Goal: Task Accomplishment & Management: Use online tool/utility

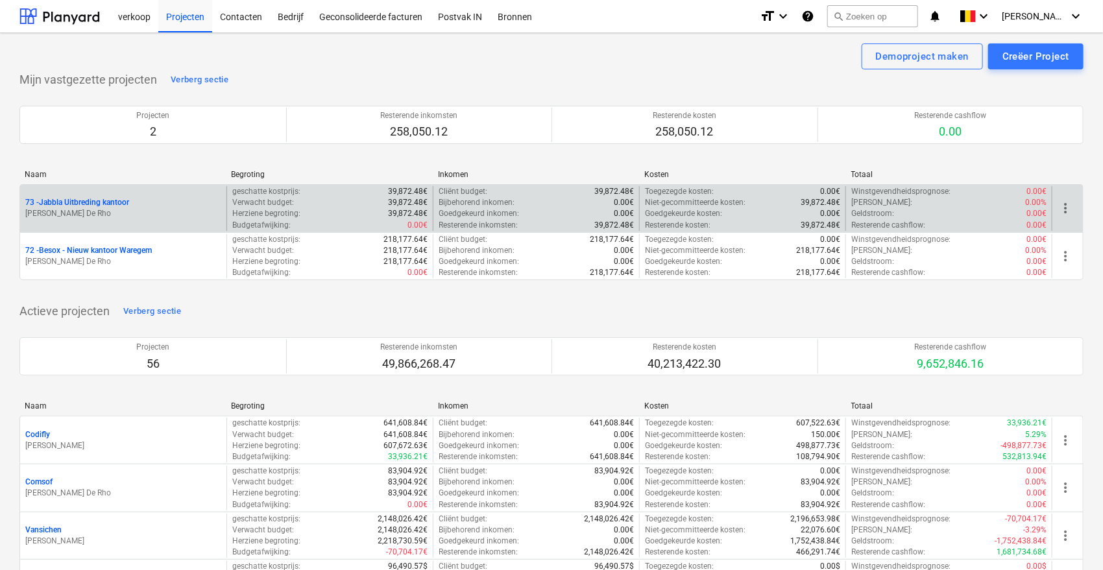
click at [119, 203] on p "73 - Jabbla Uitbreding kantoor" at bounding box center [77, 202] width 104 height 11
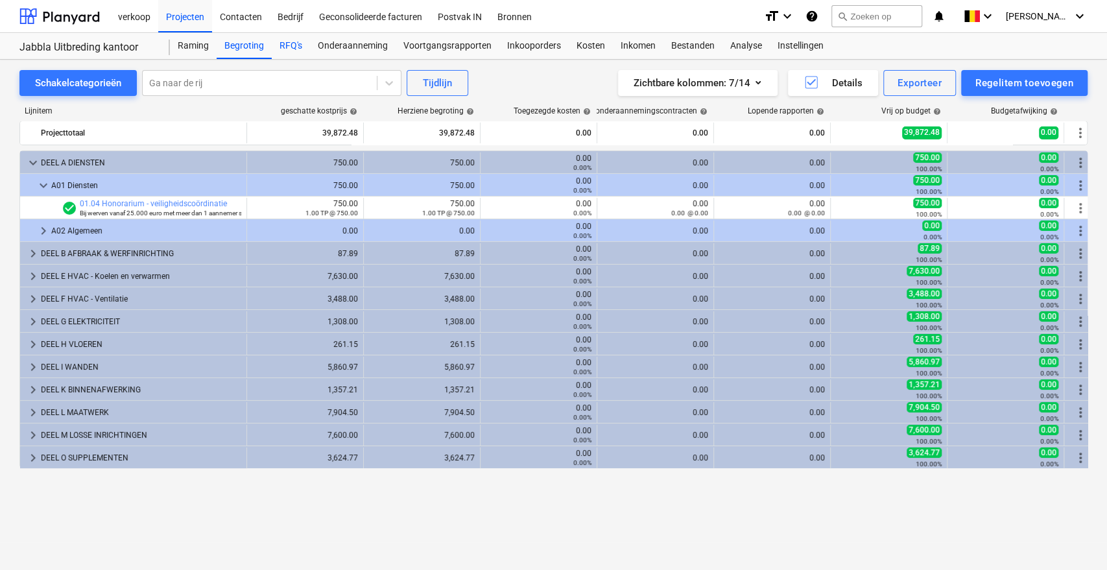
click at [302, 52] on div "RFQ's" at bounding box center [291, 46] width 38 height 26
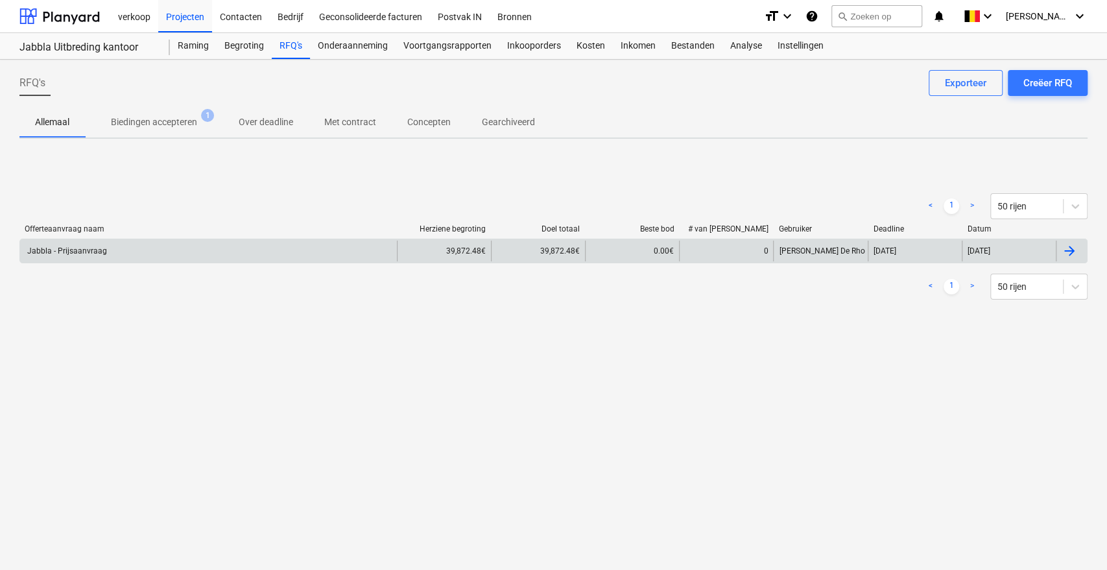
click at [314, 252] on div "Jabbla - Prijsaanvraag" at bounding box center [208, 251] width 377 height 21
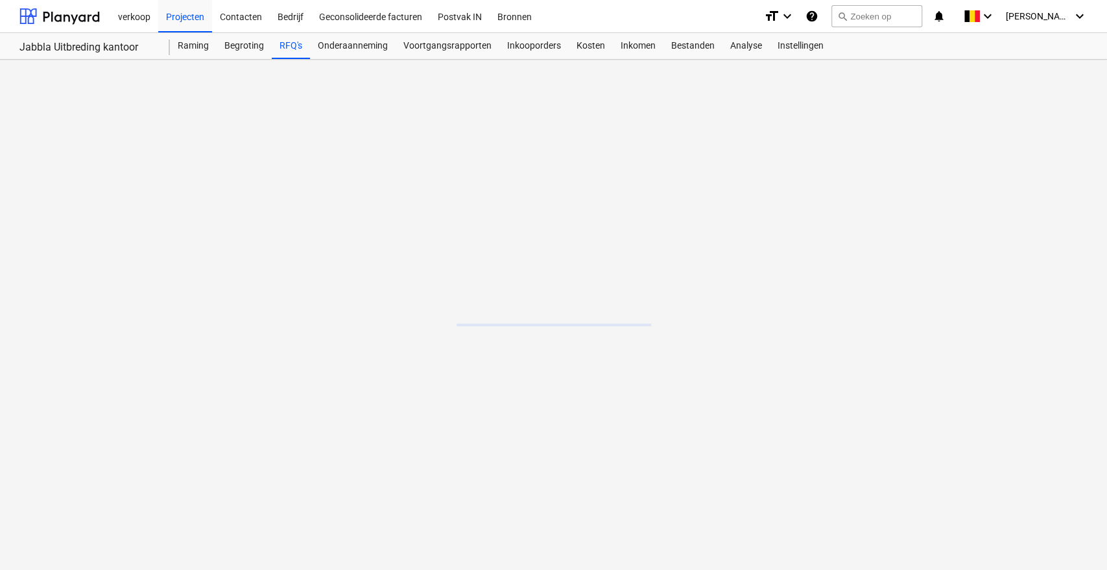
click at [314, 252] on main at bounding box center [553, 315] width 1107 height 510
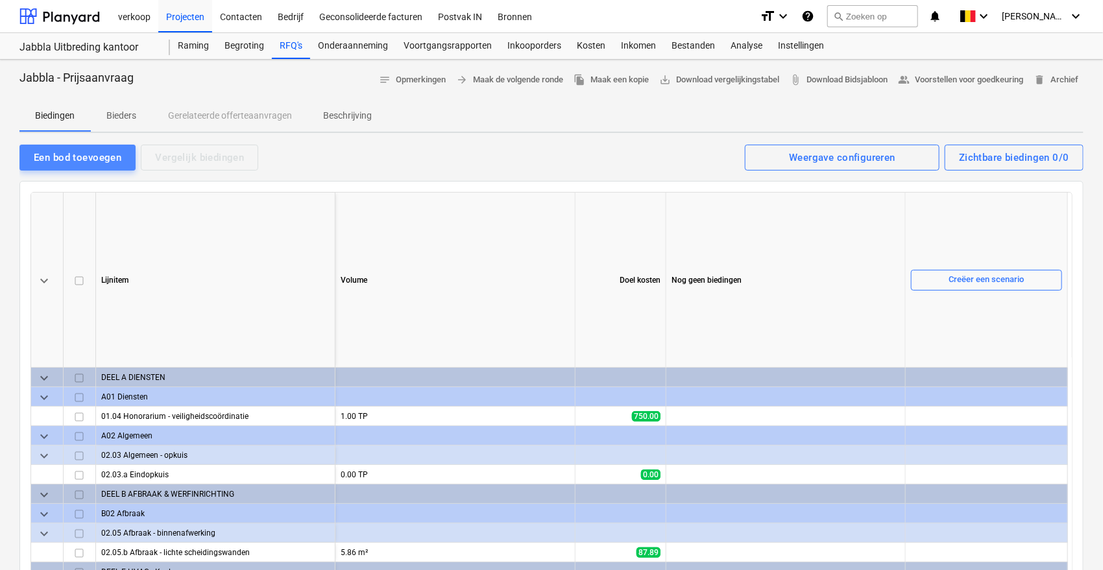
click at [49, 159] on div "Een bod toevoegen" at bounding box center [78, 157] width 88 height 17
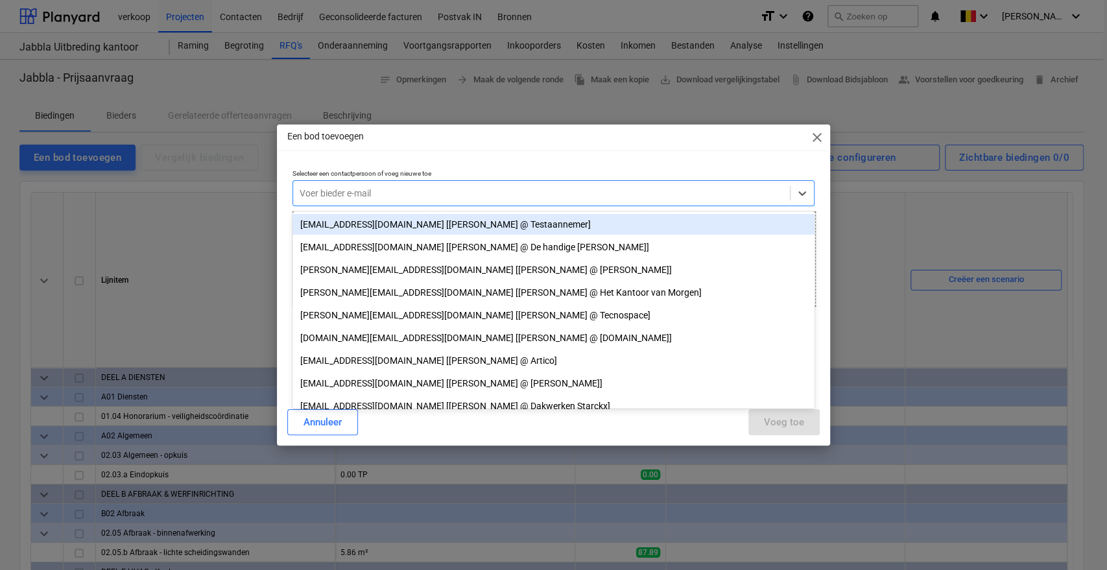
click at [369, 192] on div at bounding box center [542, 193] width 485 height 13
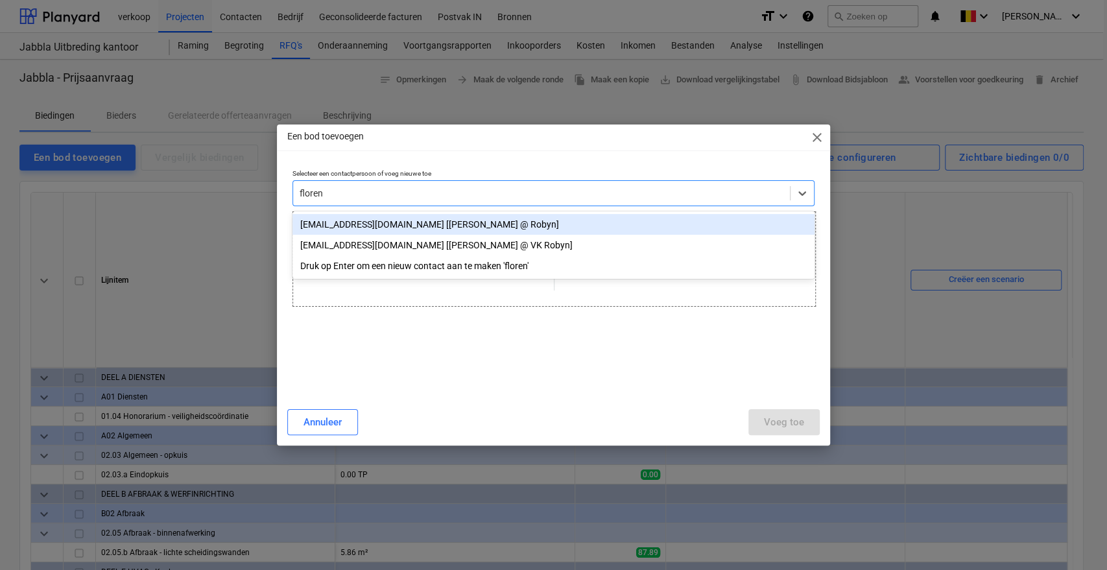
type input "florenc"
click at [342, 224] on div "[EMAIL_ADDRESS][DOMAIN_NAME] [[PERSON_NAME] @ Robyn]" at bounding box center [554, 224] width 522 height 21
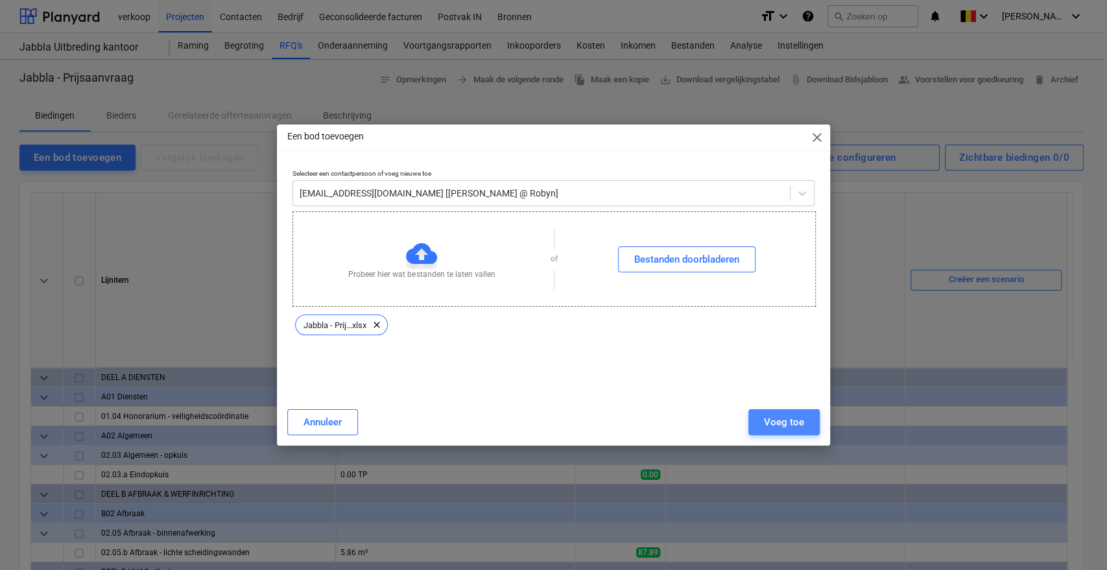
click at [792, 417] on div "Voeg toe" at bounding box center [784, 422] width 40 height 17
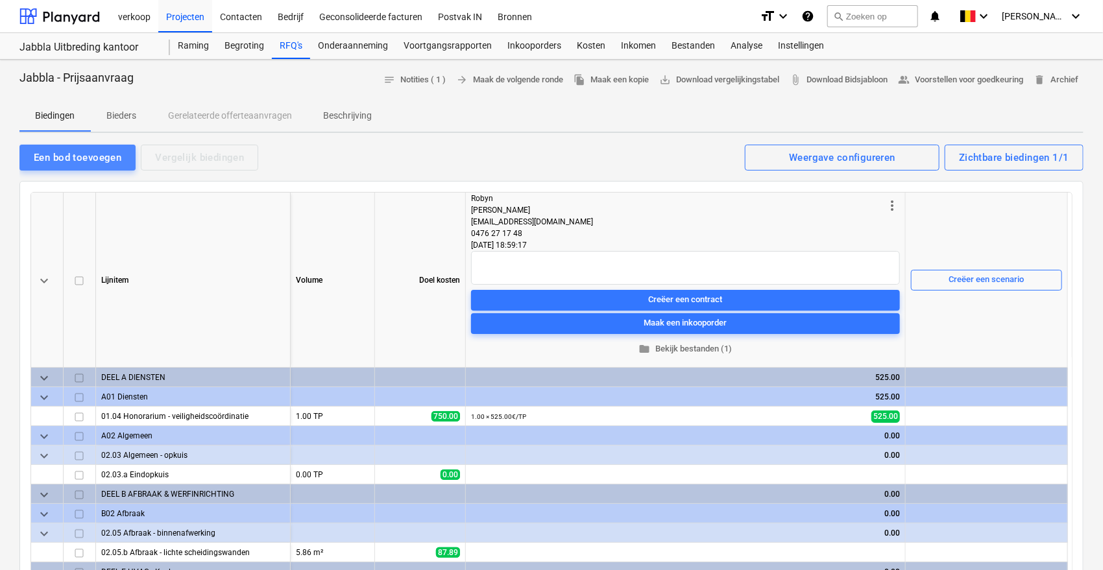
click at [86, 151] on div "Een bod toevoegen" at bounding box center [78, 157] width 88 height 17
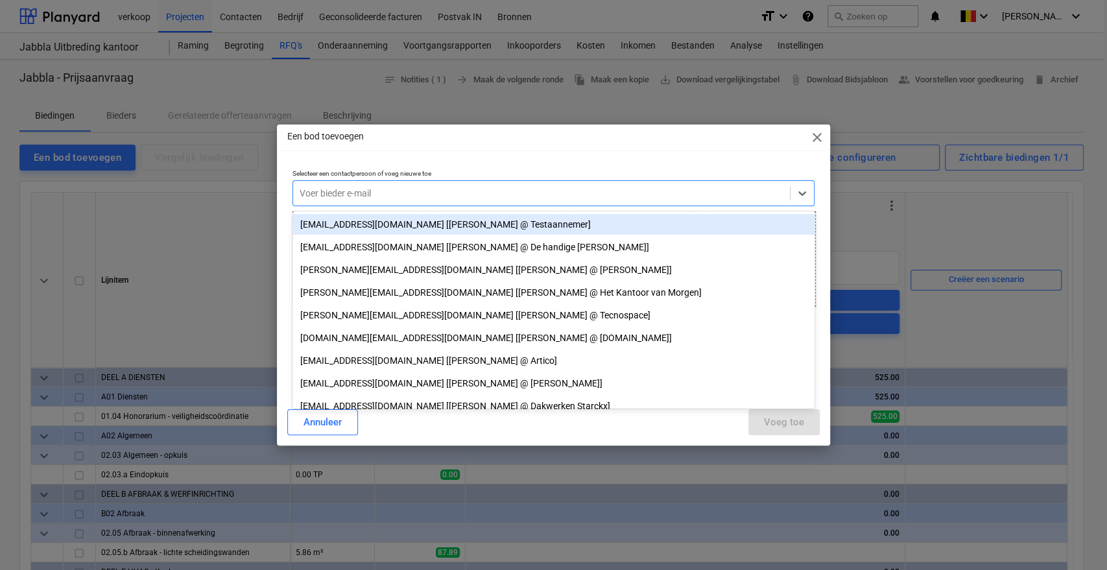
click at [353, 180] on div "Voer bieder e-mail" at bounding box center [554, 193] width 523 height 26
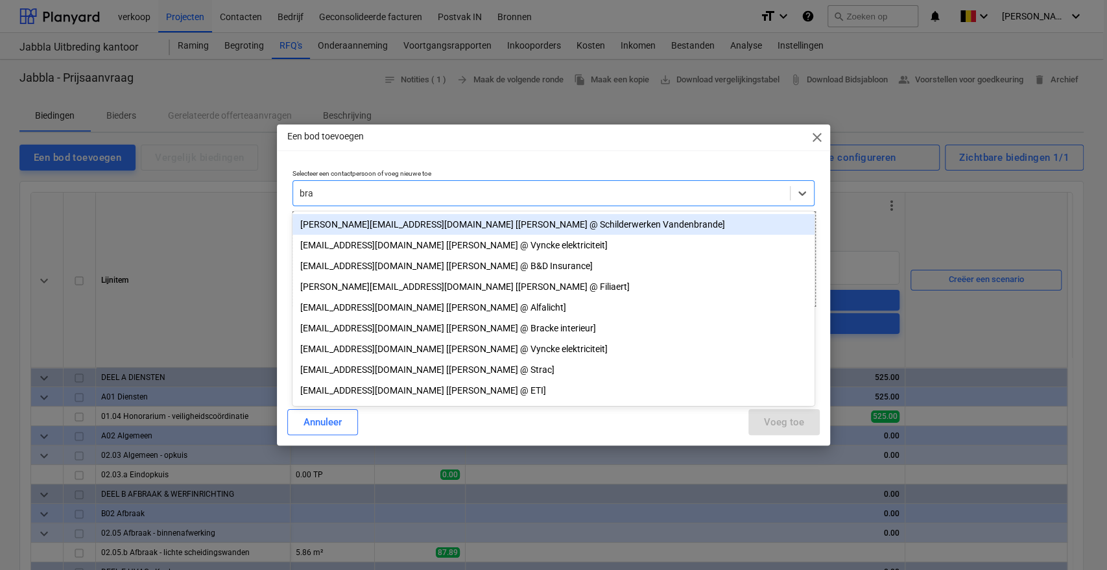
type input "[PERSON_NAME]"
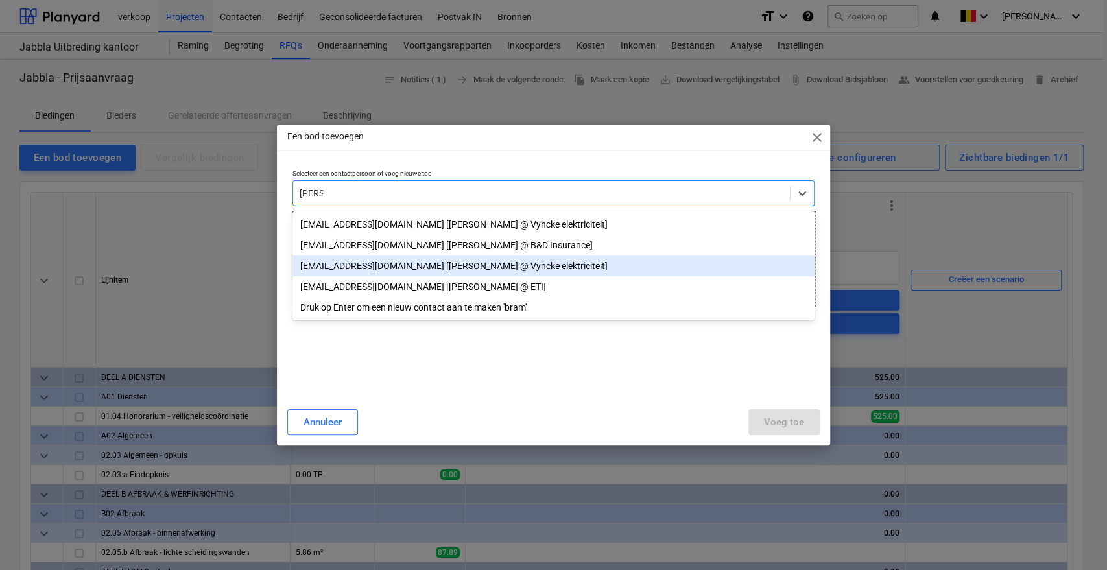
click at [363, 269] on div "[EMAIL_ADDRESS][DOMAIN_NAME] [[PERSON_NAME] @ Vyncke elektriciteit]" at bounding box center [554, 266] width 522 height 21
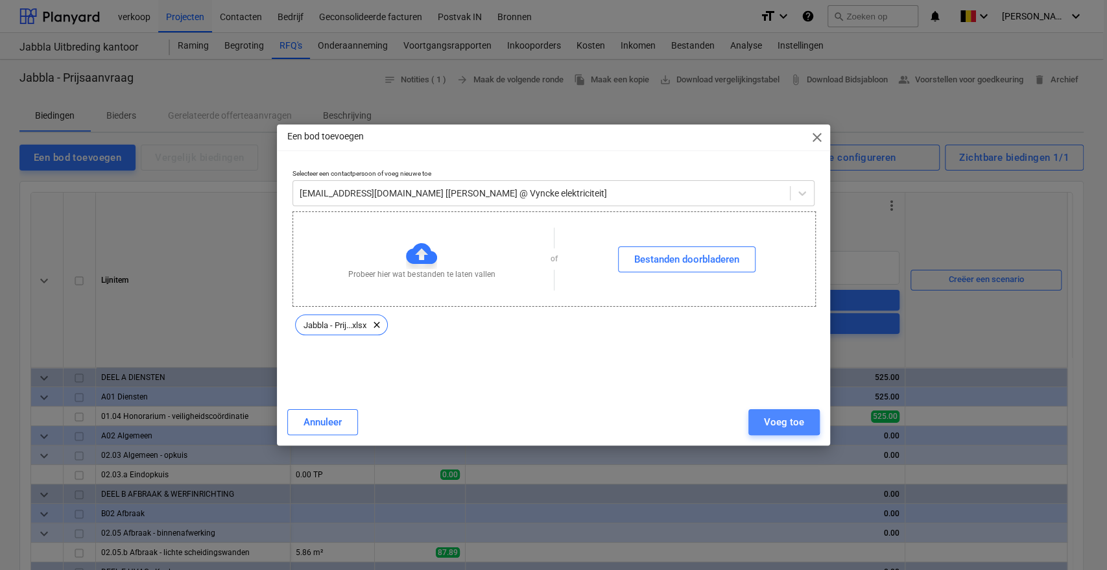
click at [768, 415] on div "Voeg toe" at bounding box center [784, 422] width 40 height 17
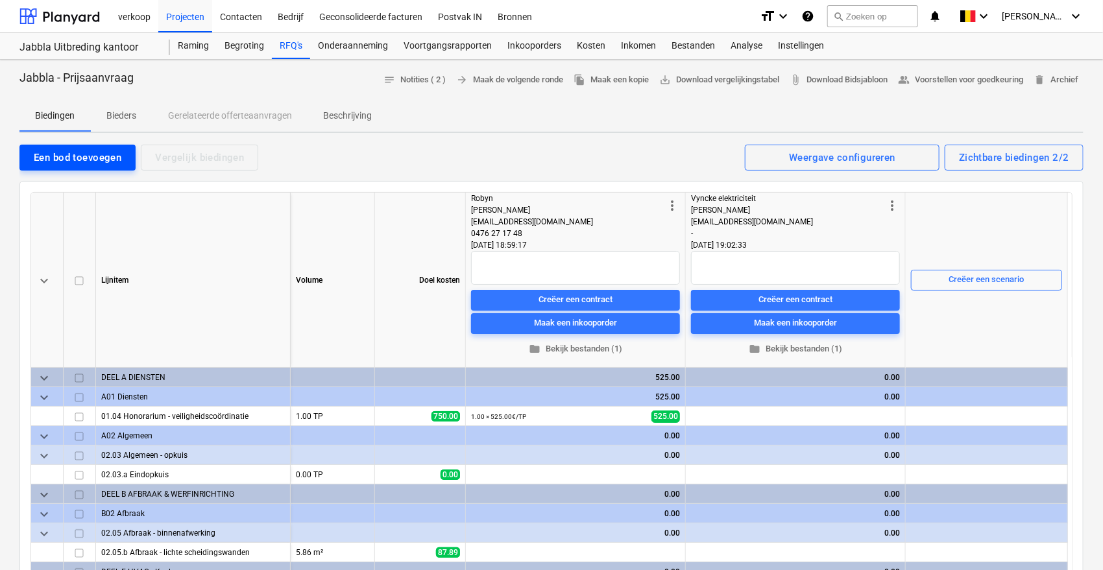
click at [47, 158] on div "Een bod toevoegen" at bounding box center [78, 157] width 88 height 17
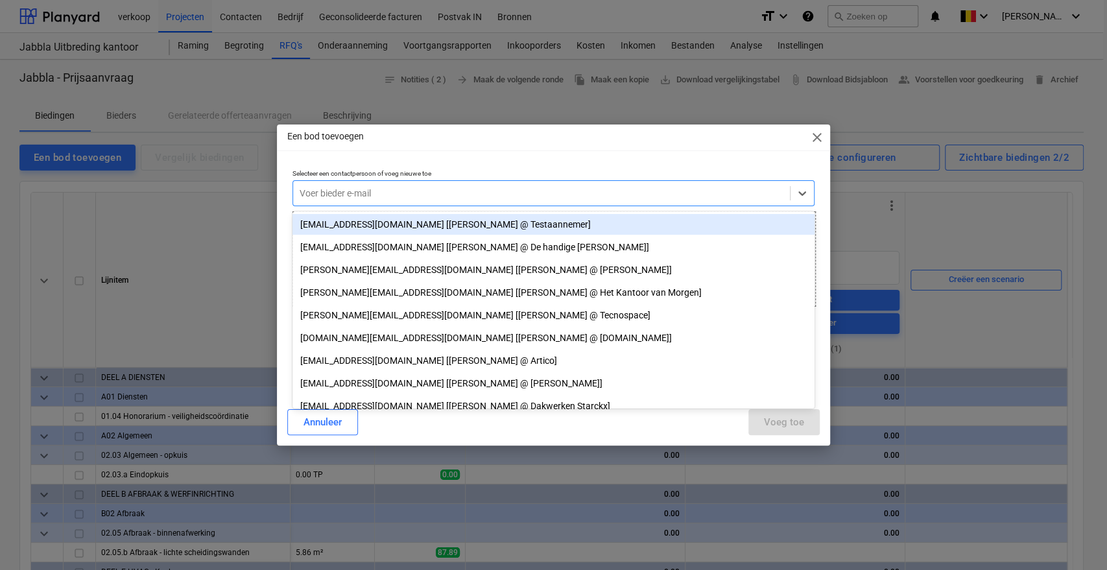
click at [322, 200] on div at bounding box center [542, 193] width 485 height 13
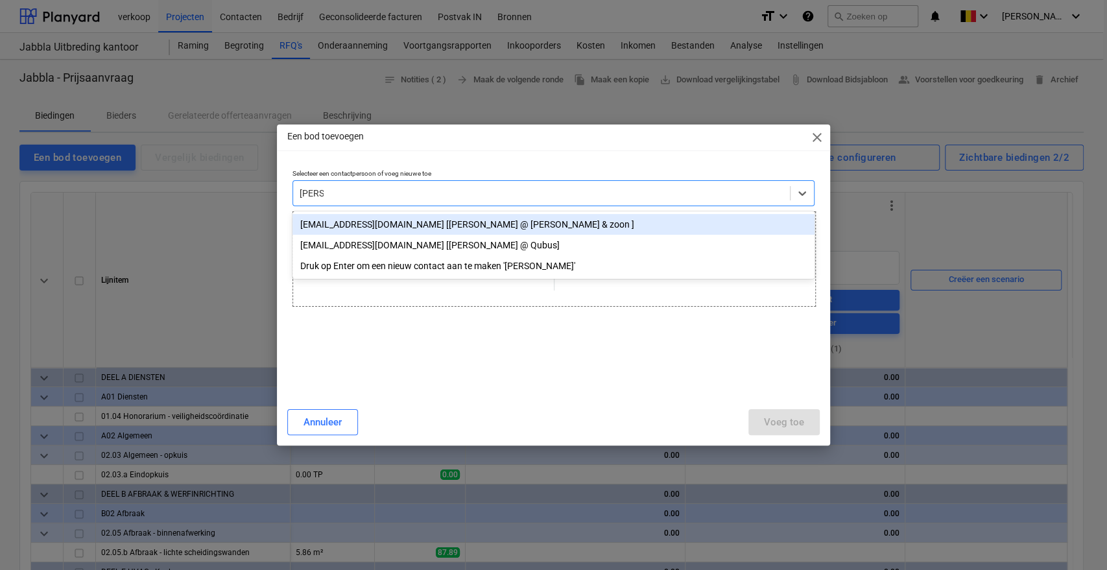
type input "[PERSON_NAME]"
click at [307, 228] on div "[EMAIL_ADDRESS][DOMAIN_NAME] [[PERSON_NAME] @ [PERSON_NAME] & zoon ]" at bounding box center [554, 224] width 522 height 21
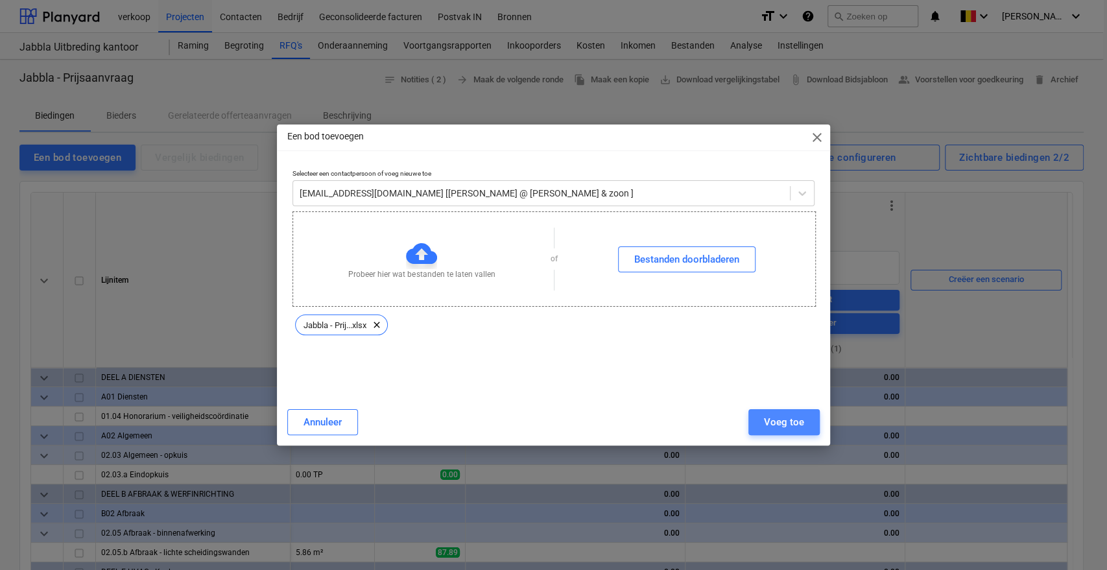
click at [789, 426] on div "Voeg toe" at bounding box center [784, 422] width 40 height 17
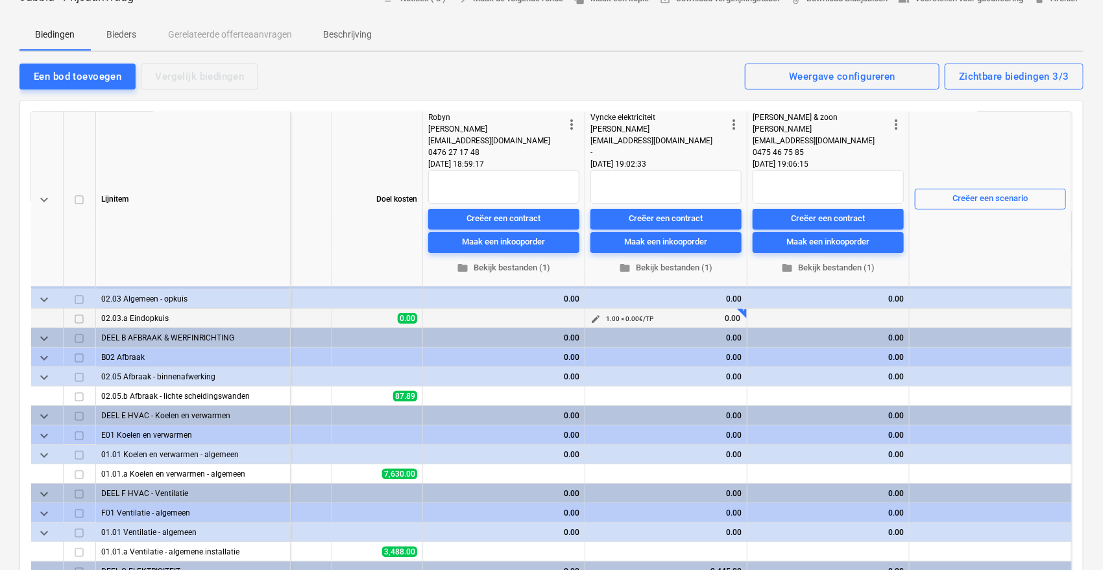
scroll to position [0, 46]
